Goal: Transaction & Acquisition: Subscribe to service/newsletter

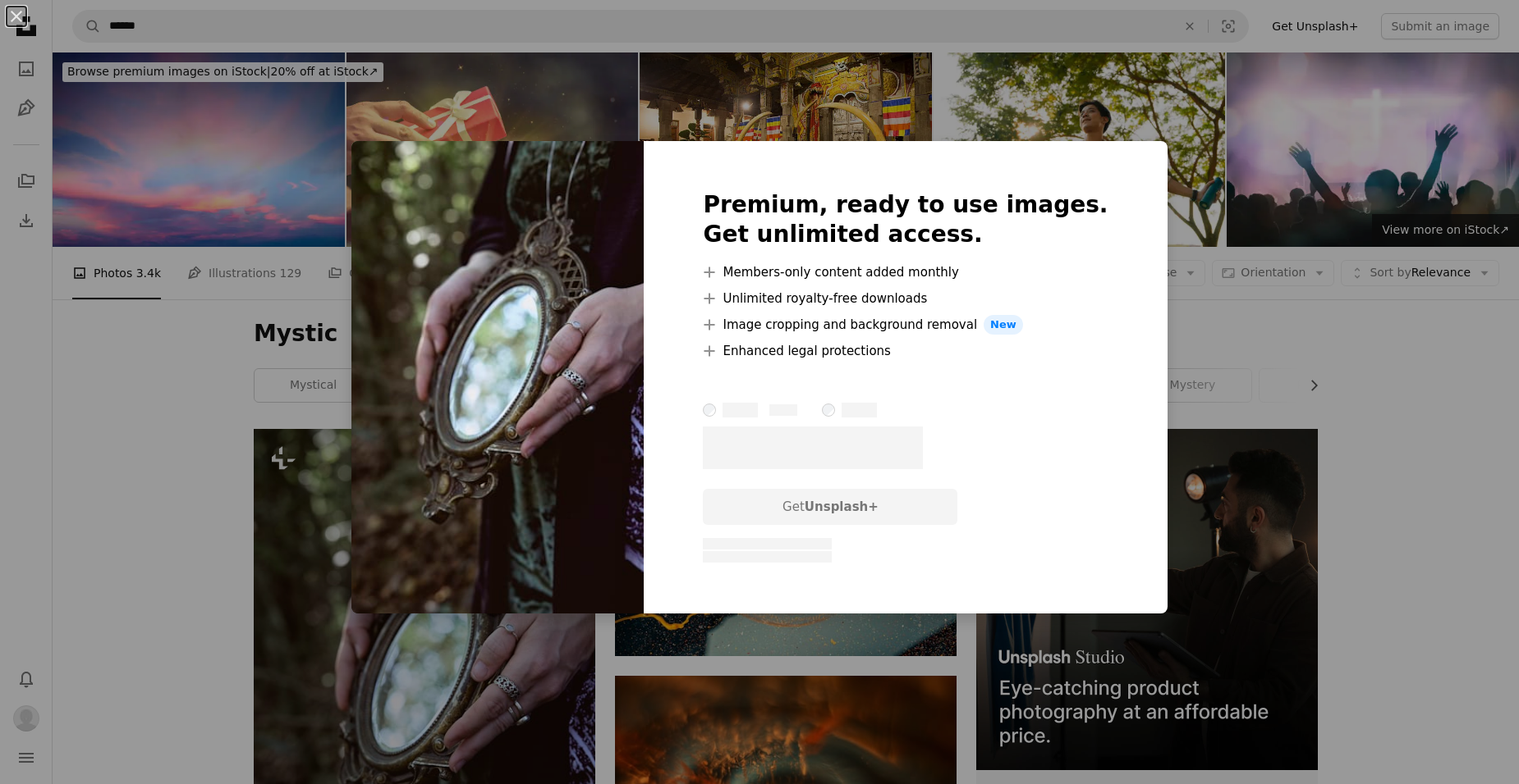
scroll to position [324, 0]
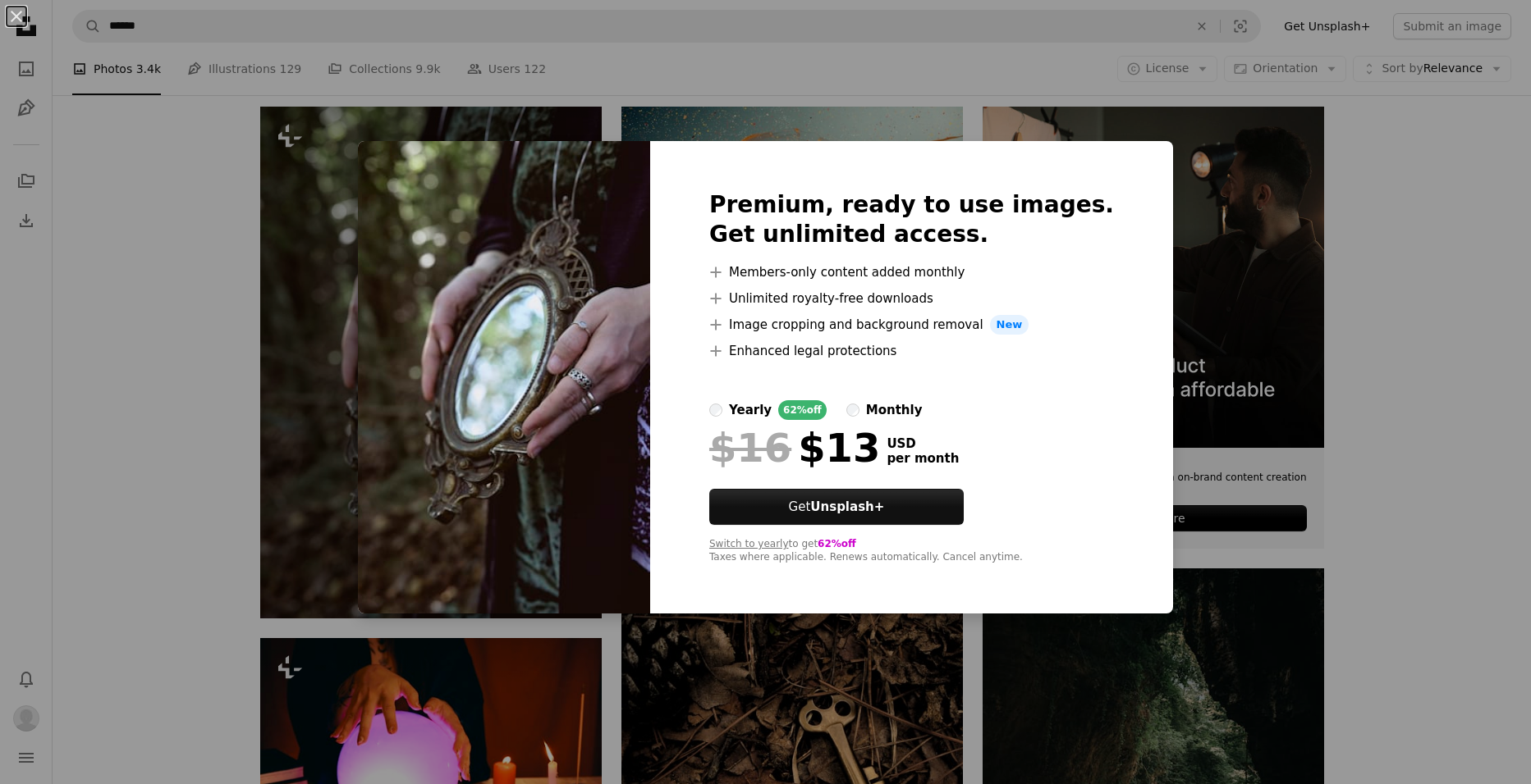
click at [1457, 418] on div "An X shape Premium, ready to use images. Get unlimited access. A plus sign Memb…" at bounding box center [766, 392] width 1531 height 784
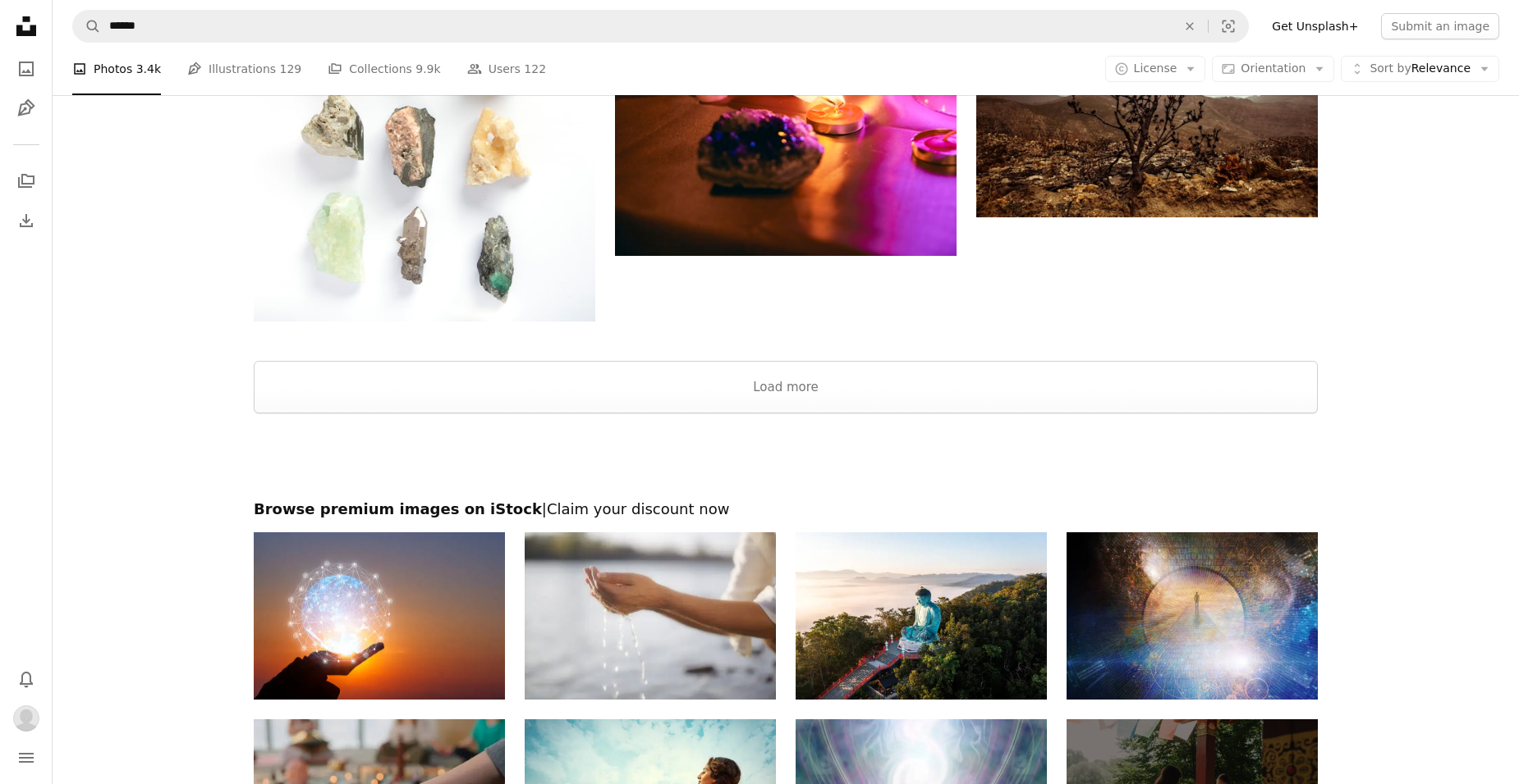
scroll to position [2710, 0]
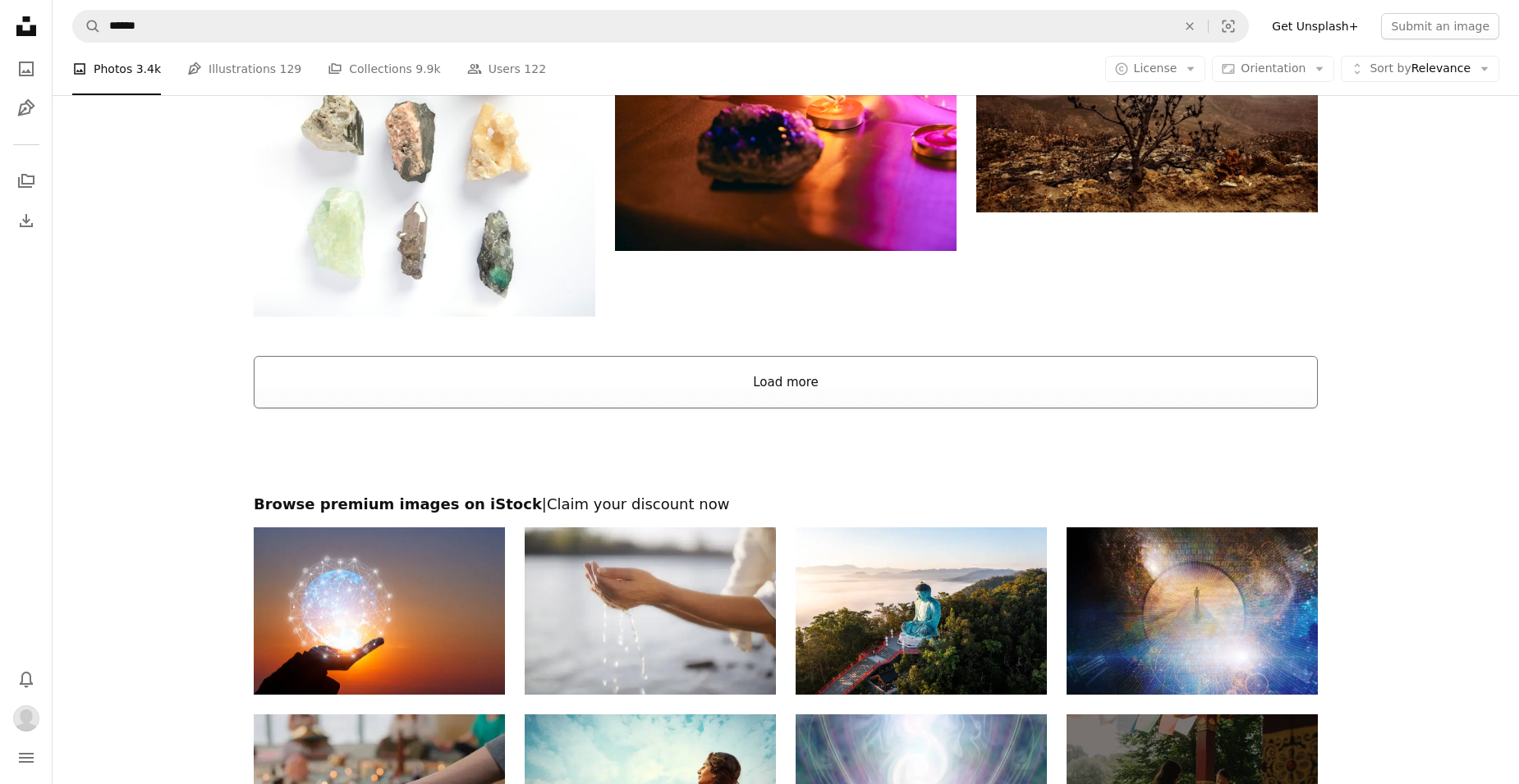
click at [766, 380] on button "Load more" at bounding box center [785, 383] width 1064 height 53
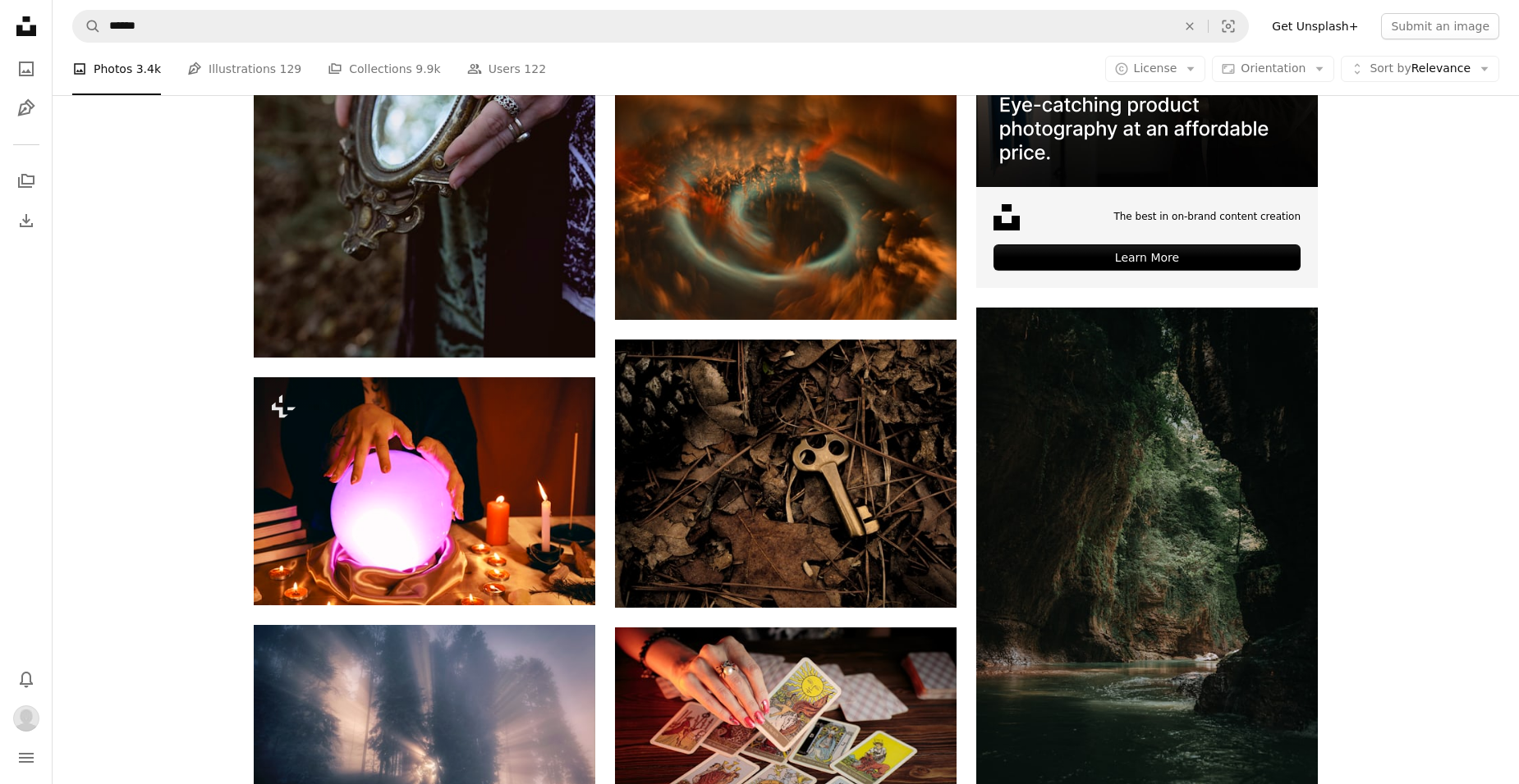
scroll to position [213, 0]
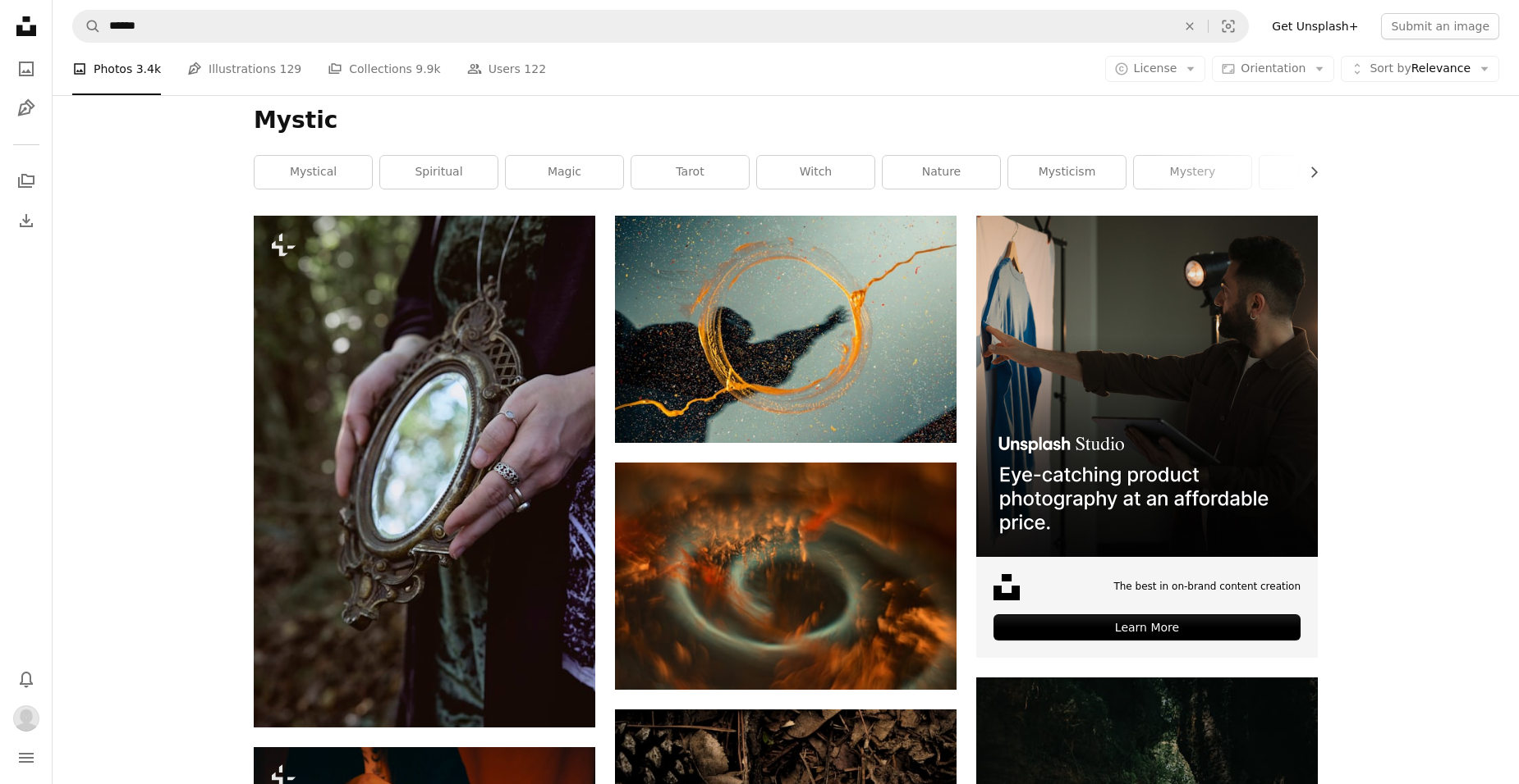
click at [1344, 26] on link "Get Unsplash+" at bounding box center [1314, 26] width 106 height 26
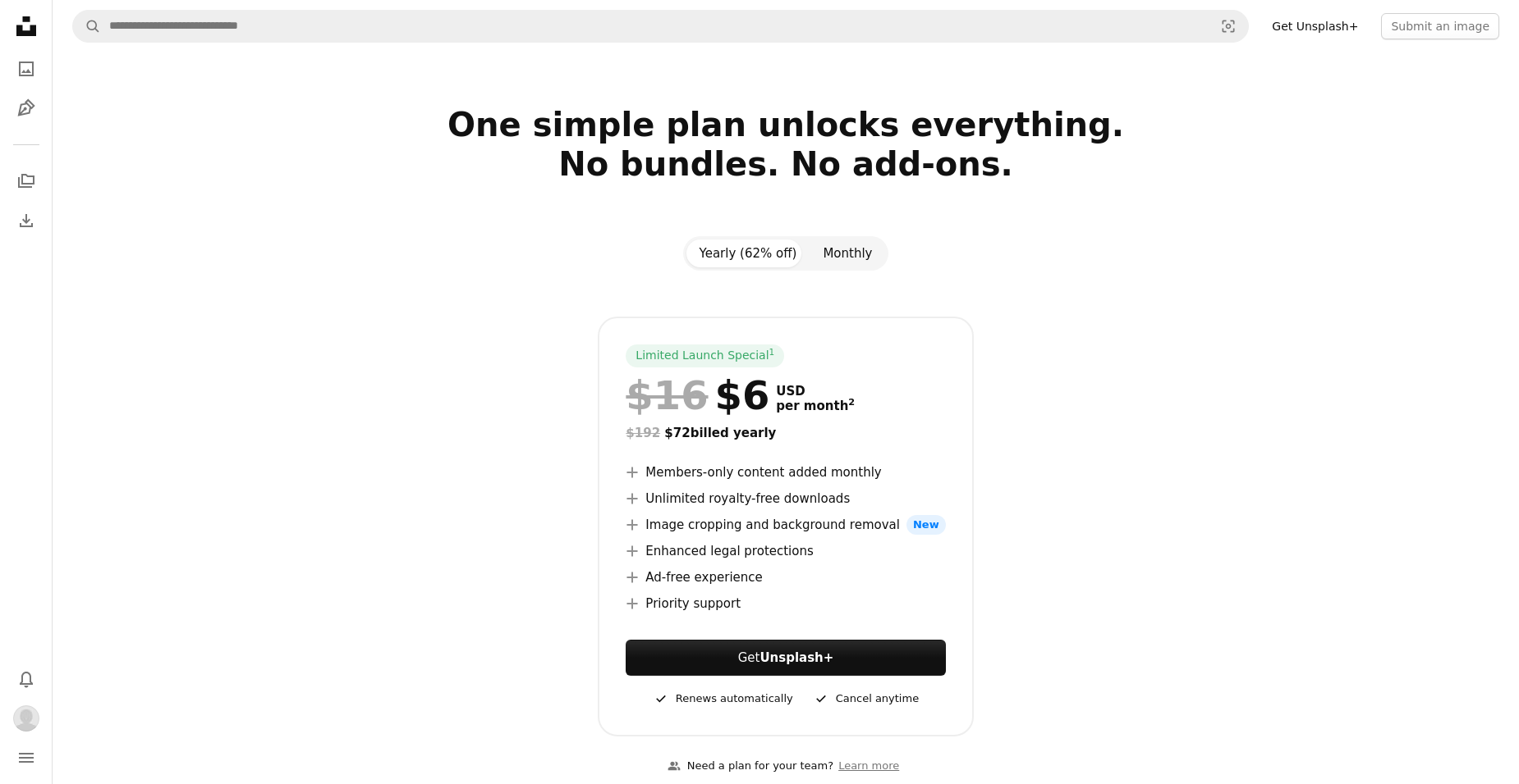
click at [848, 256] on button "Monthly" at bounding box center [847, 253] width 75 height 28
click at [802, 668] on link "Get Unsplash+" at bounding box center [784, 658] width 320 height 36
